Goal: Information Seeking & Learning: Learn about a topic

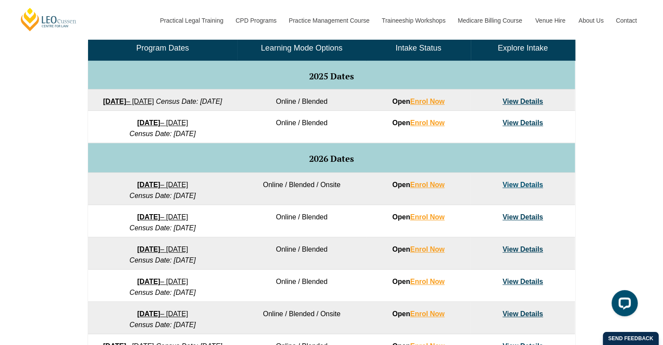
scroll to position [463, 0]
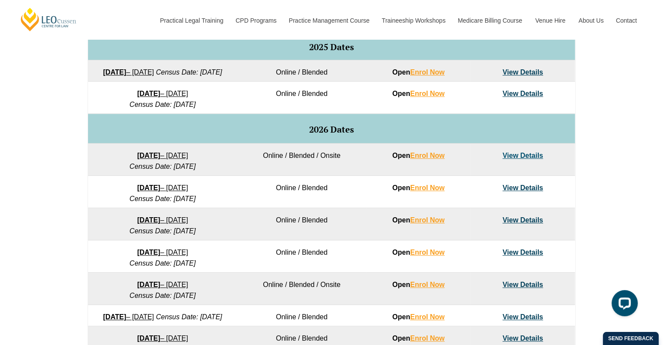
click at [154, 75] on link "22 September 2025 – 20 February 2026" at bounding box center [128, 71] width 51 height 7
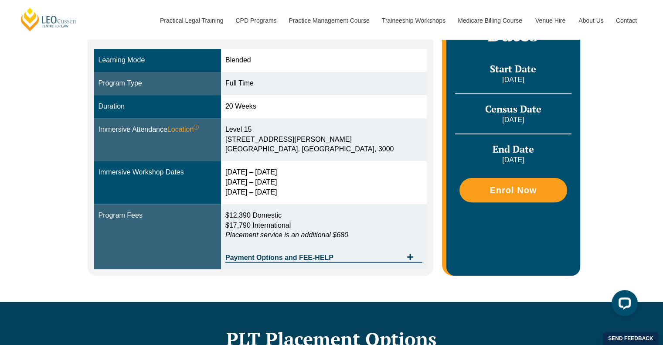
scroll to position [233, 0]
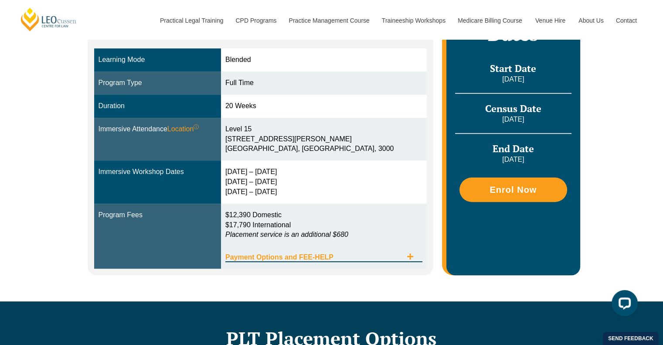
click at [281, 260] on span "Payment Options and FEE-HELP" at bounding box center [313, 257] width 177 height 7
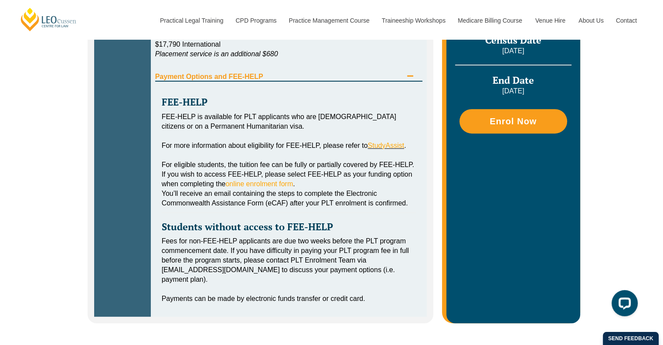
scroll to position [406, 0]
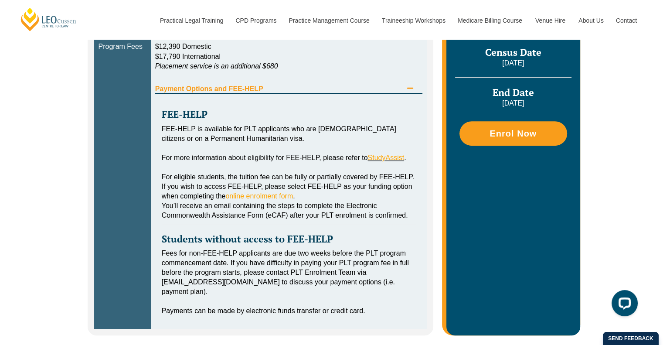
click at [223, 87] on span "Payment Options and FEE-HELP" at bounding box center [279, 88] width 248 height 7
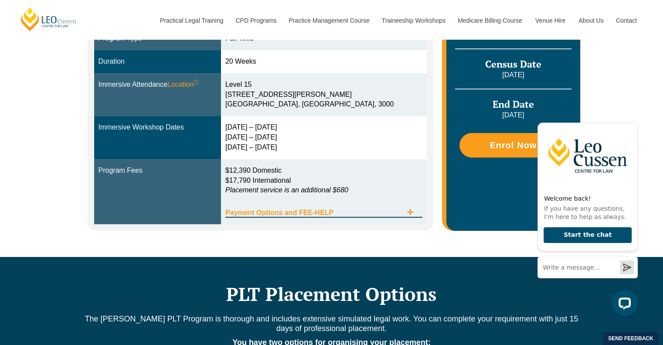
scroll to position [202, 0]
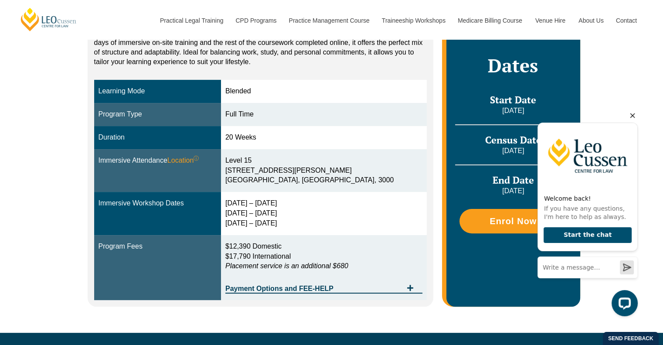
click at [632, 117] on icon "Hide greeting" at bounding box center [632, 115] width 5 height 5
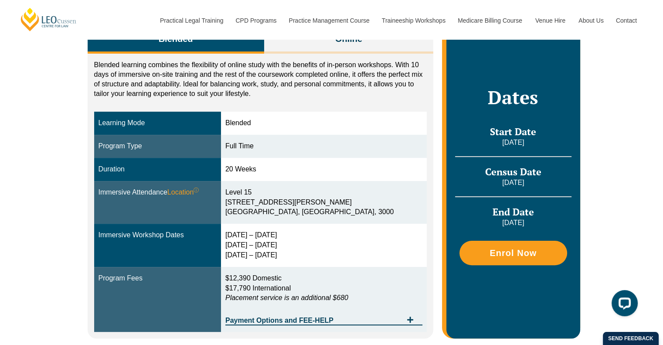
scroll to position [174, 0]
